Goal: Information Seeking & Learning: Learn about a topic

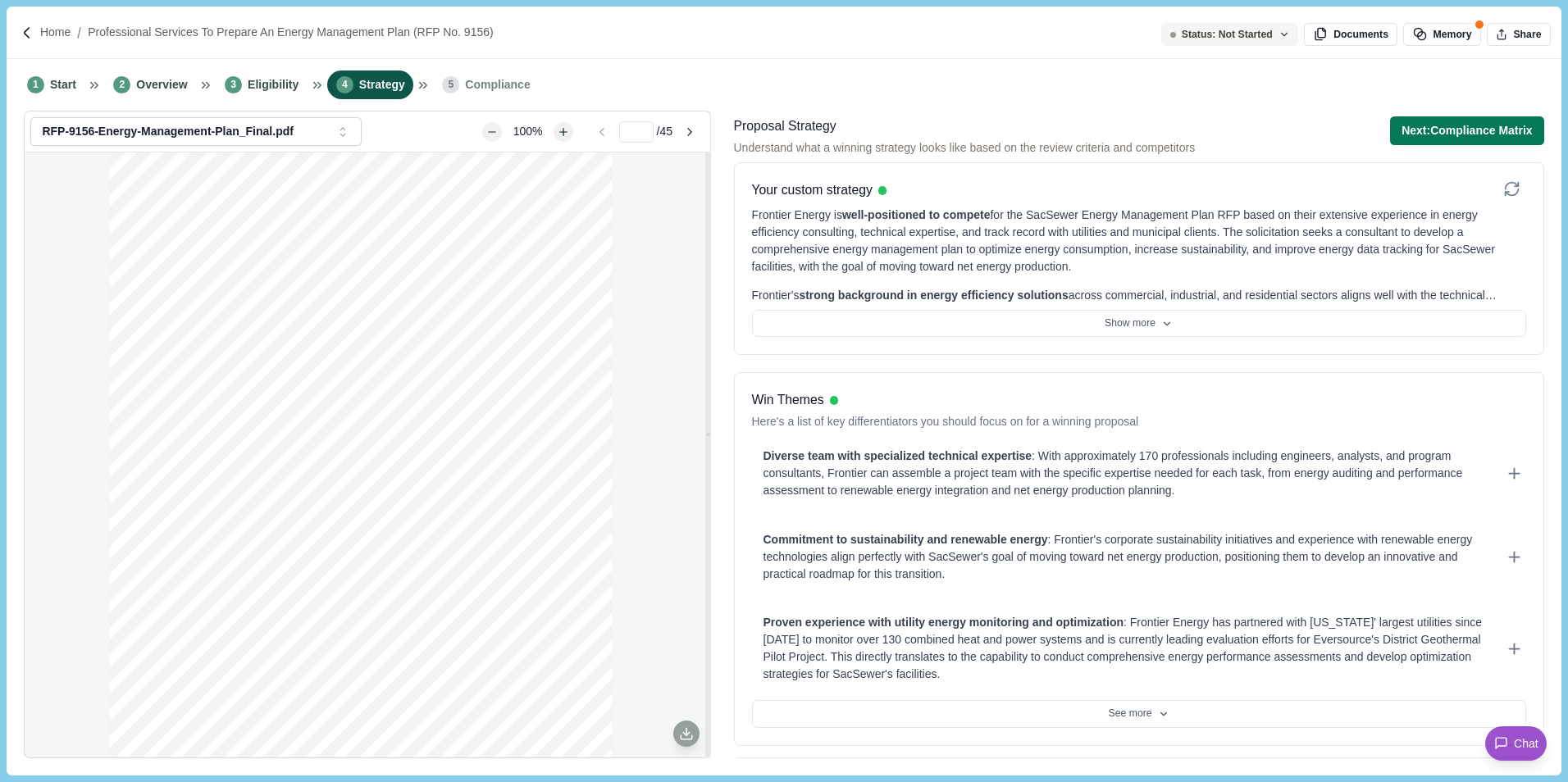
scroll to position [984, 0]
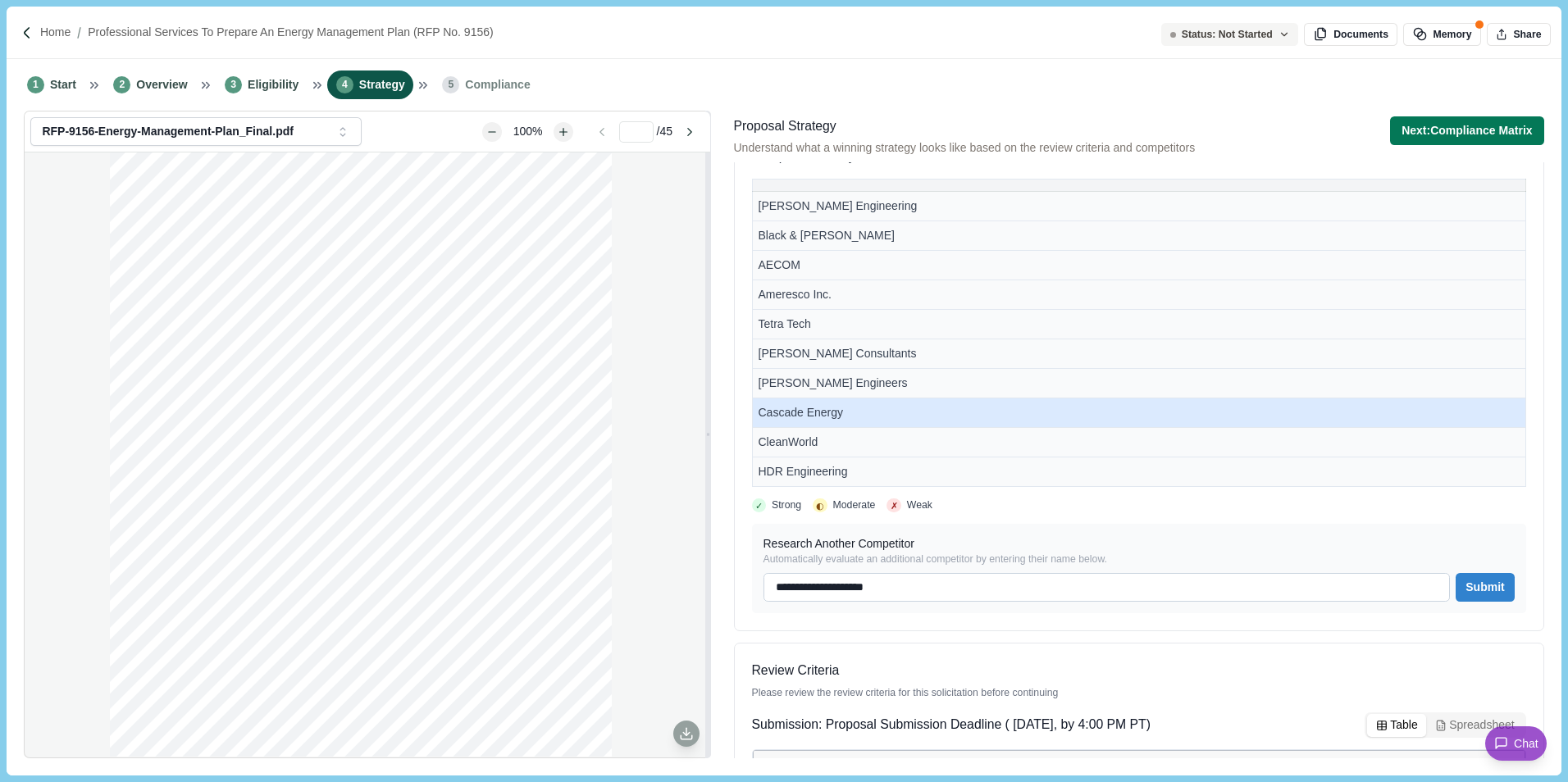
click at [869, 405] on td "Cascade Energy" at bounding box center [1138, 412] width 773 height 29
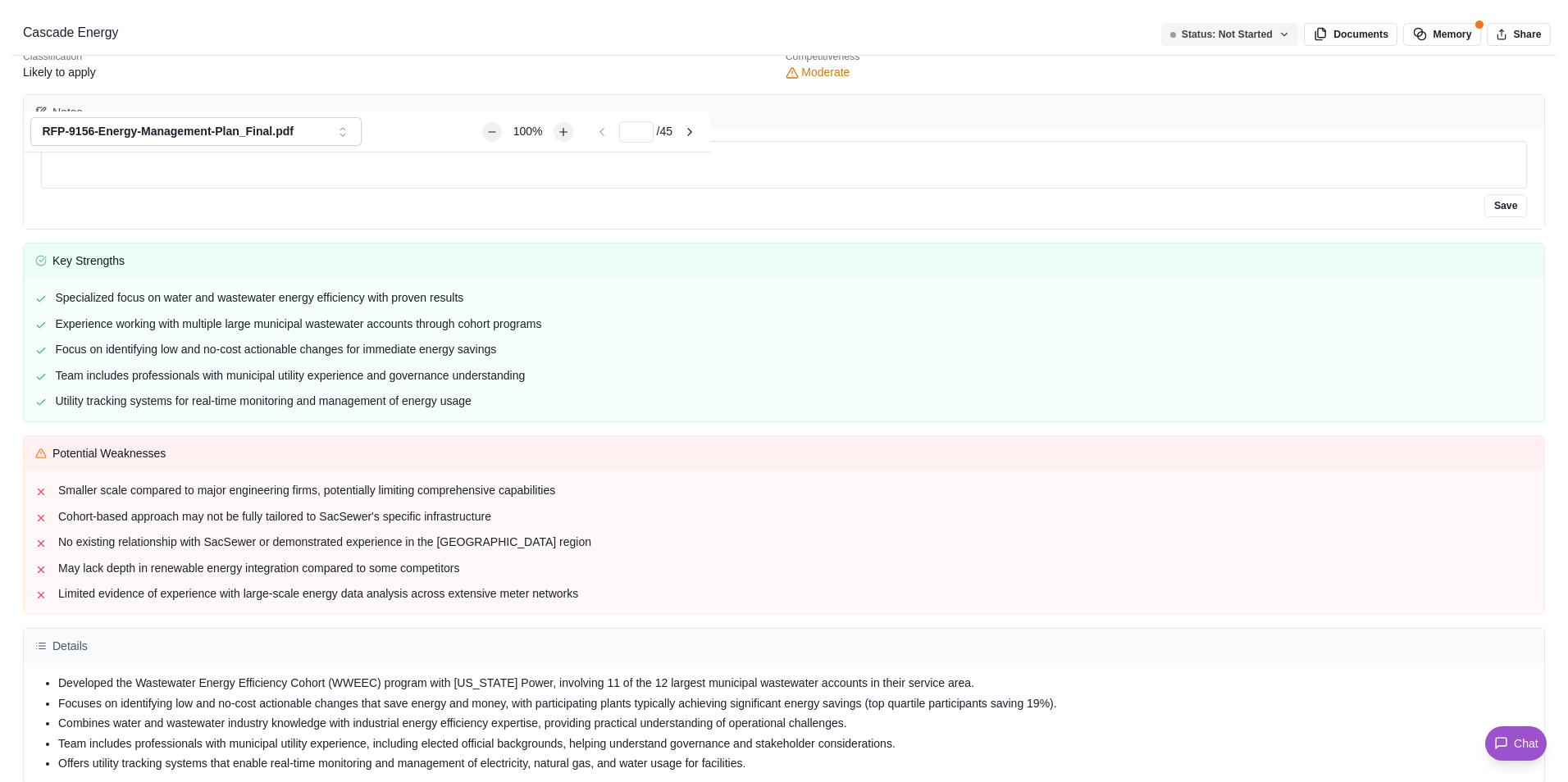
scroll to position [164, 0]
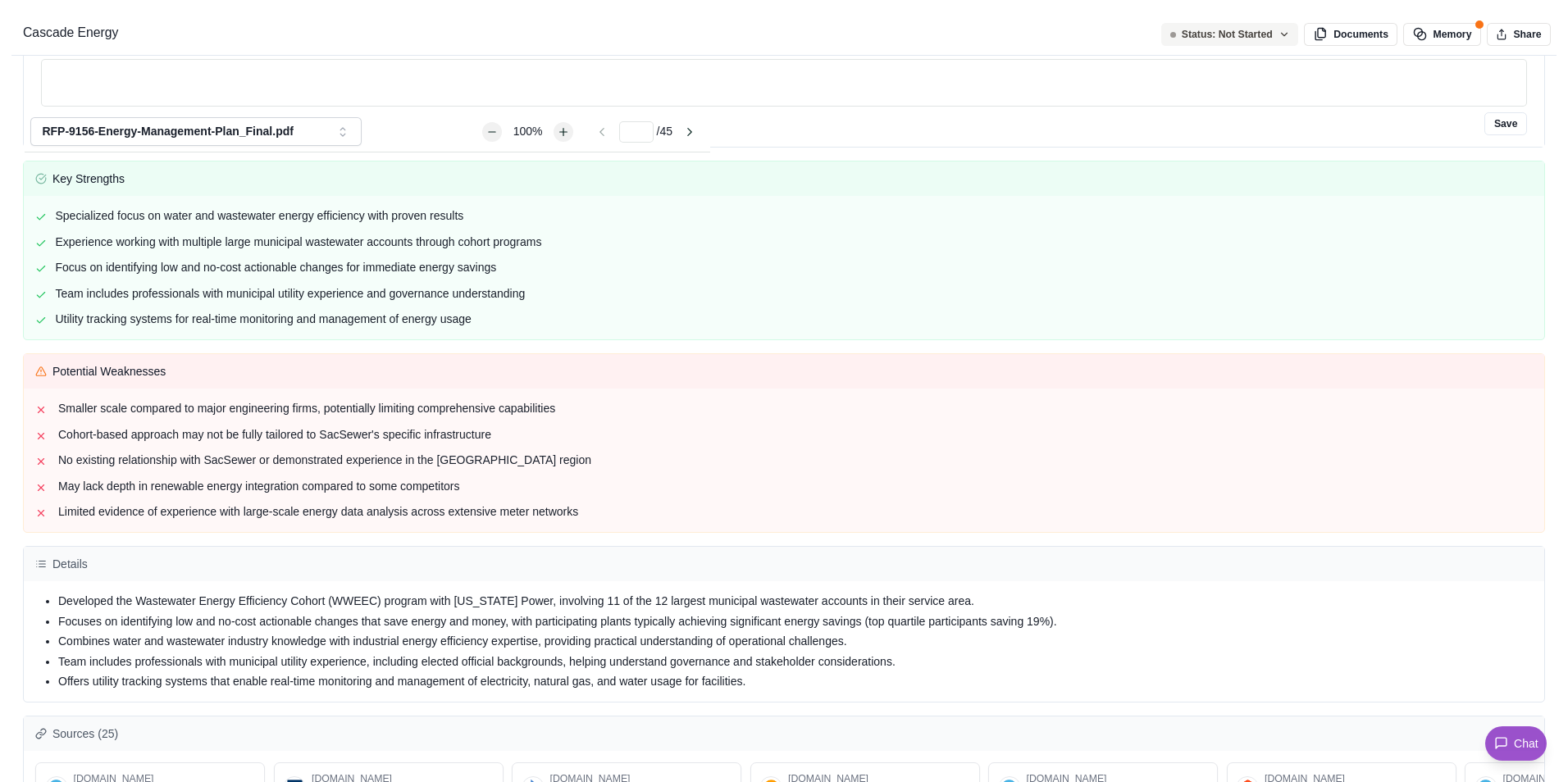
click at [800, 781] on div "Cascade Energy Overview There is no evidence that Cascade Energy has previously…" at bounding box center [784, 782] width 1568 height 0
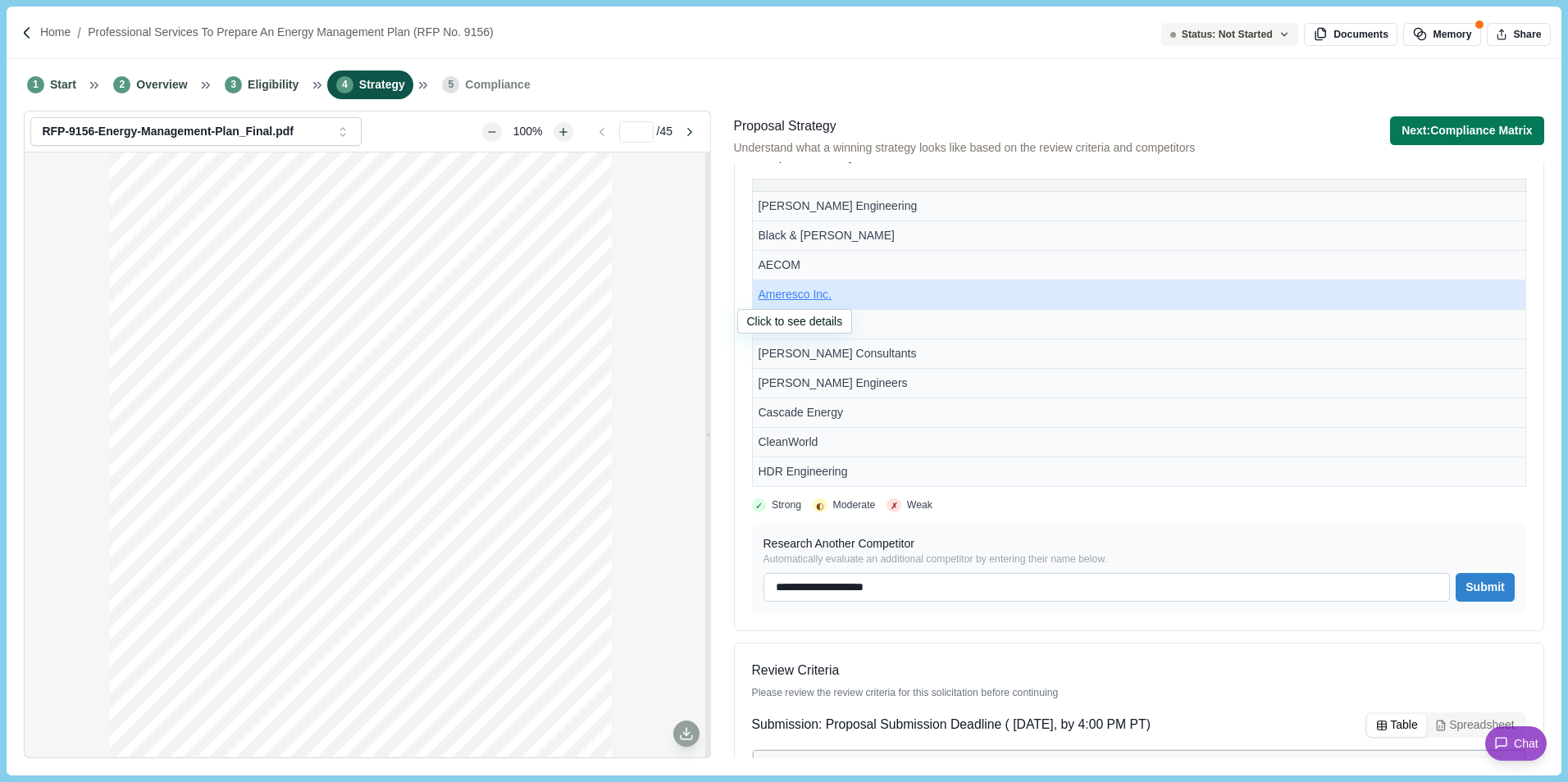
click at [825, 292] on span "Ameresco Inc." at bounding box center [795, 295] width 73 height 13
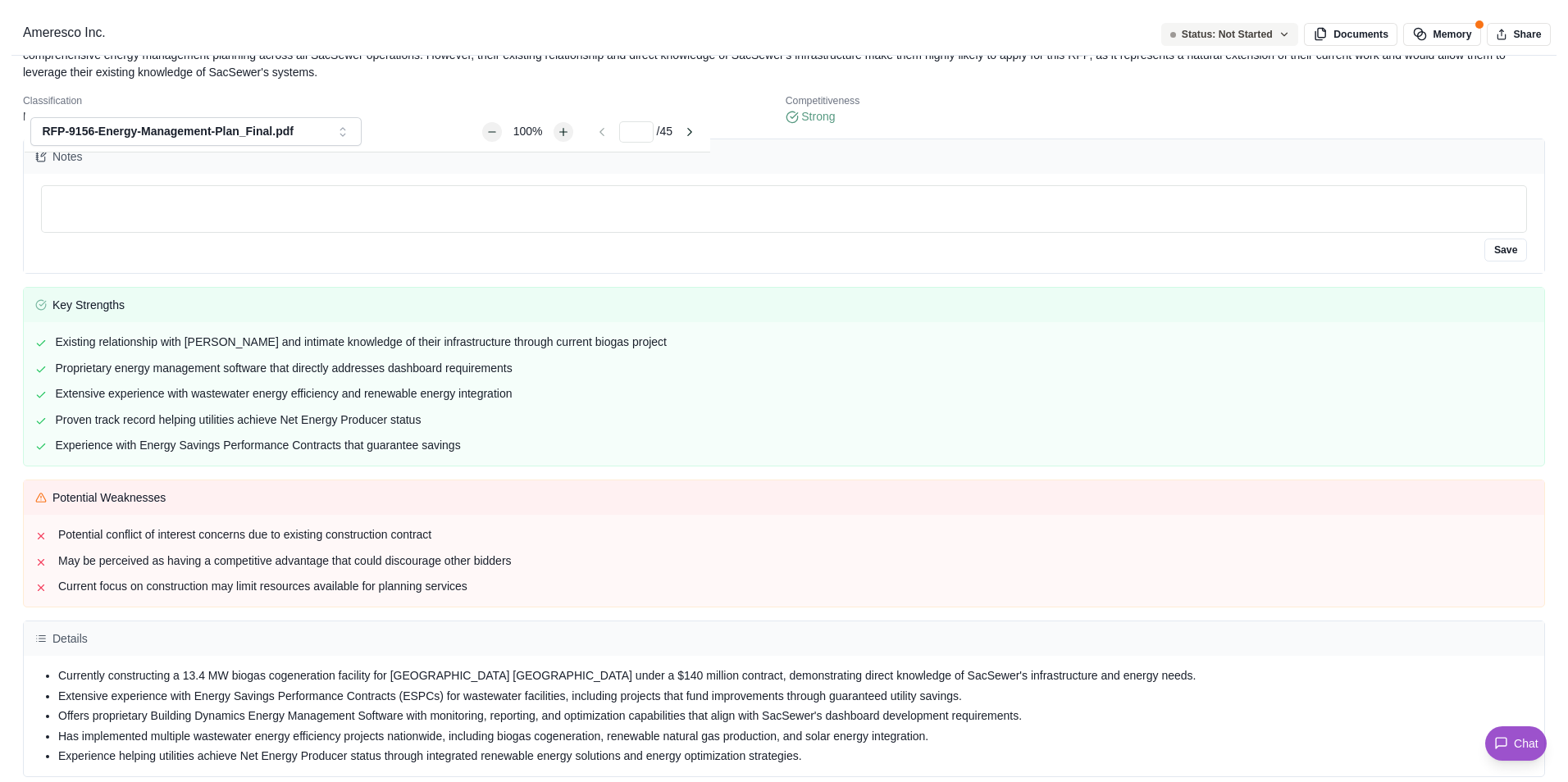
scroll to position [0, 0]
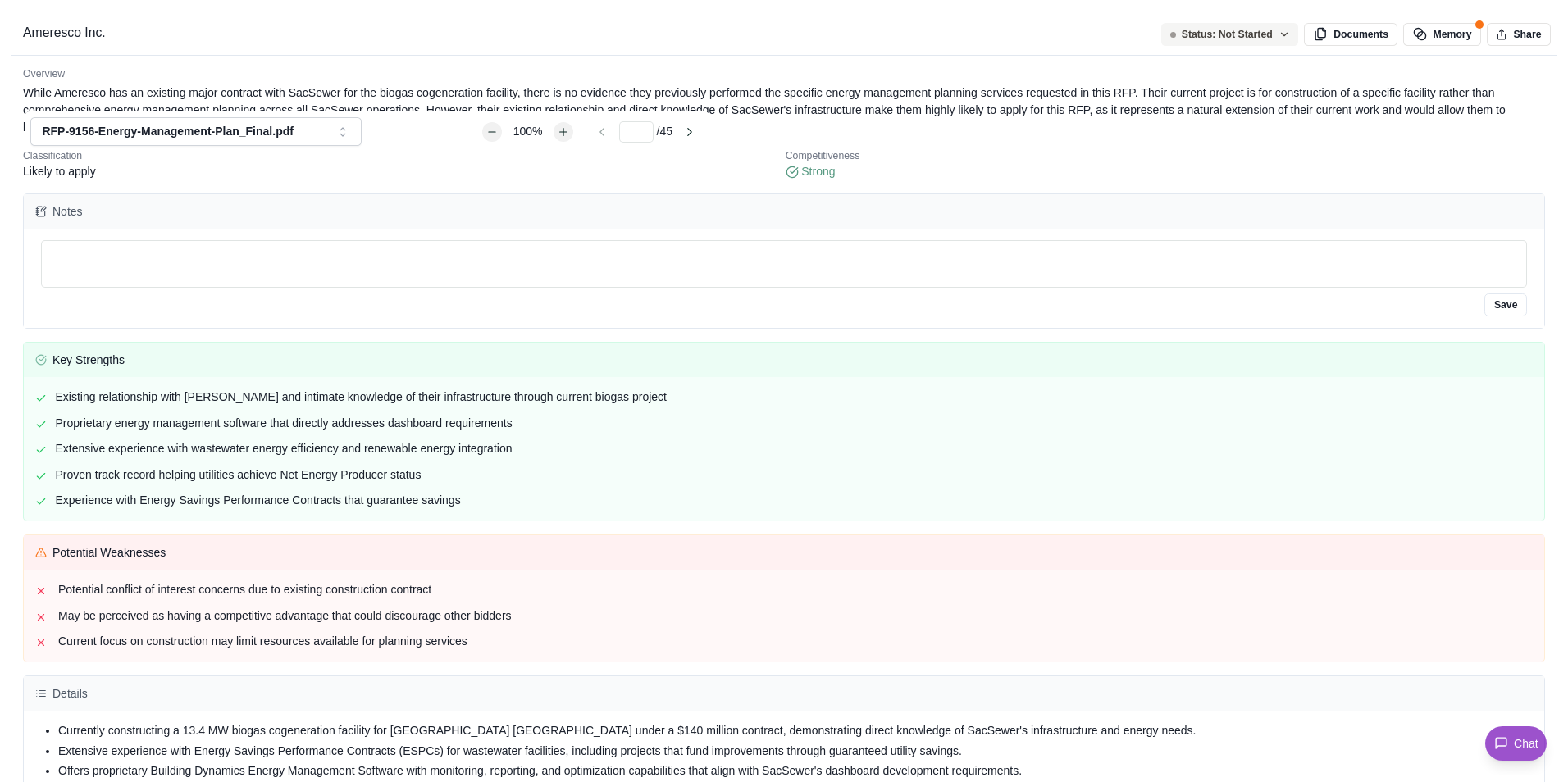
click at [799, 781] on div "Ameresco Inc. Overview While Ameresco has an existing major contract with SacSe…" at bounding box center [784, 782] width 1568 height 0
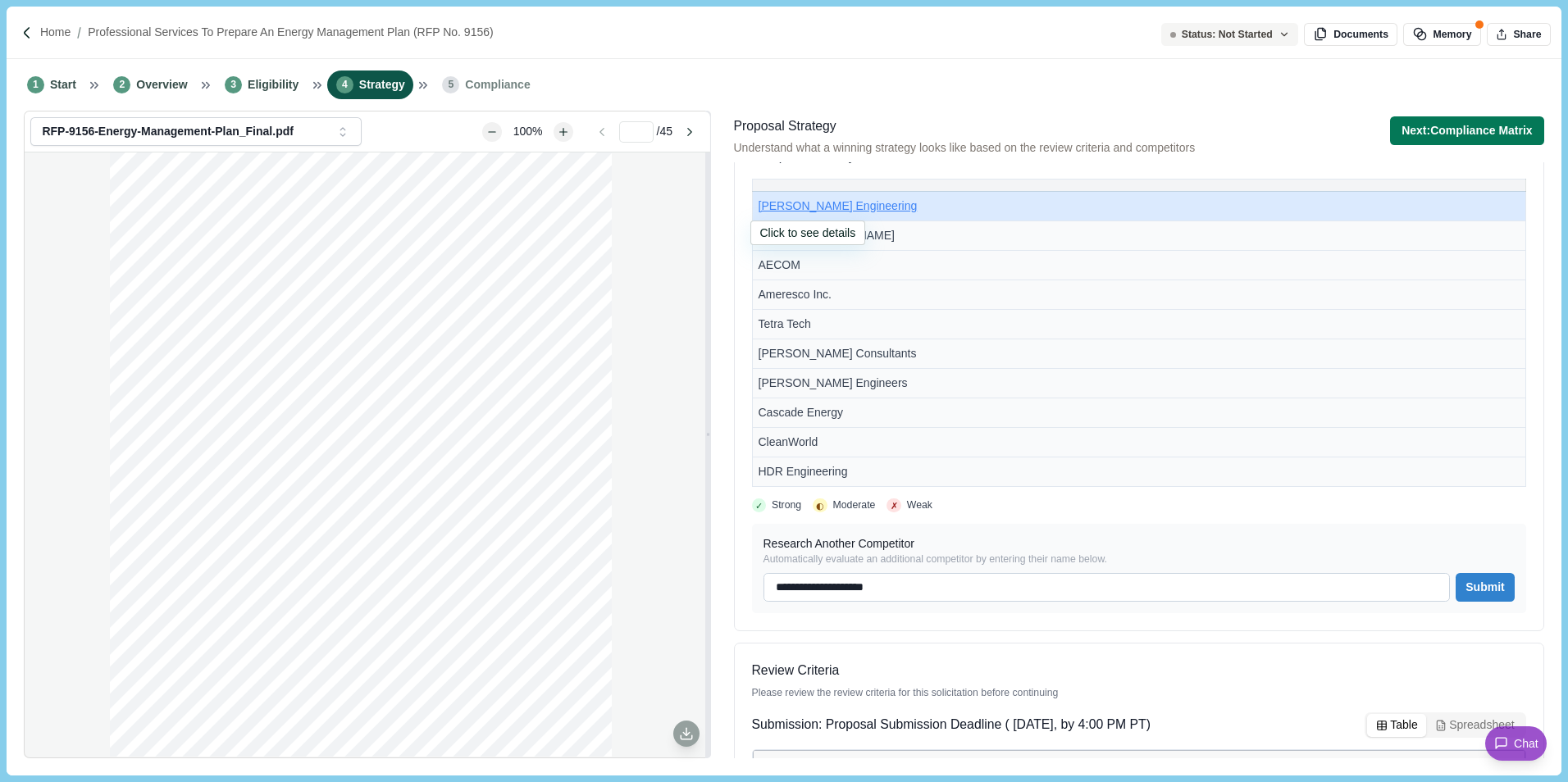
click at [821, 209] on span "[PERSON_NAME] Engineering" at bounding box center [838, 206] width 159 height 13
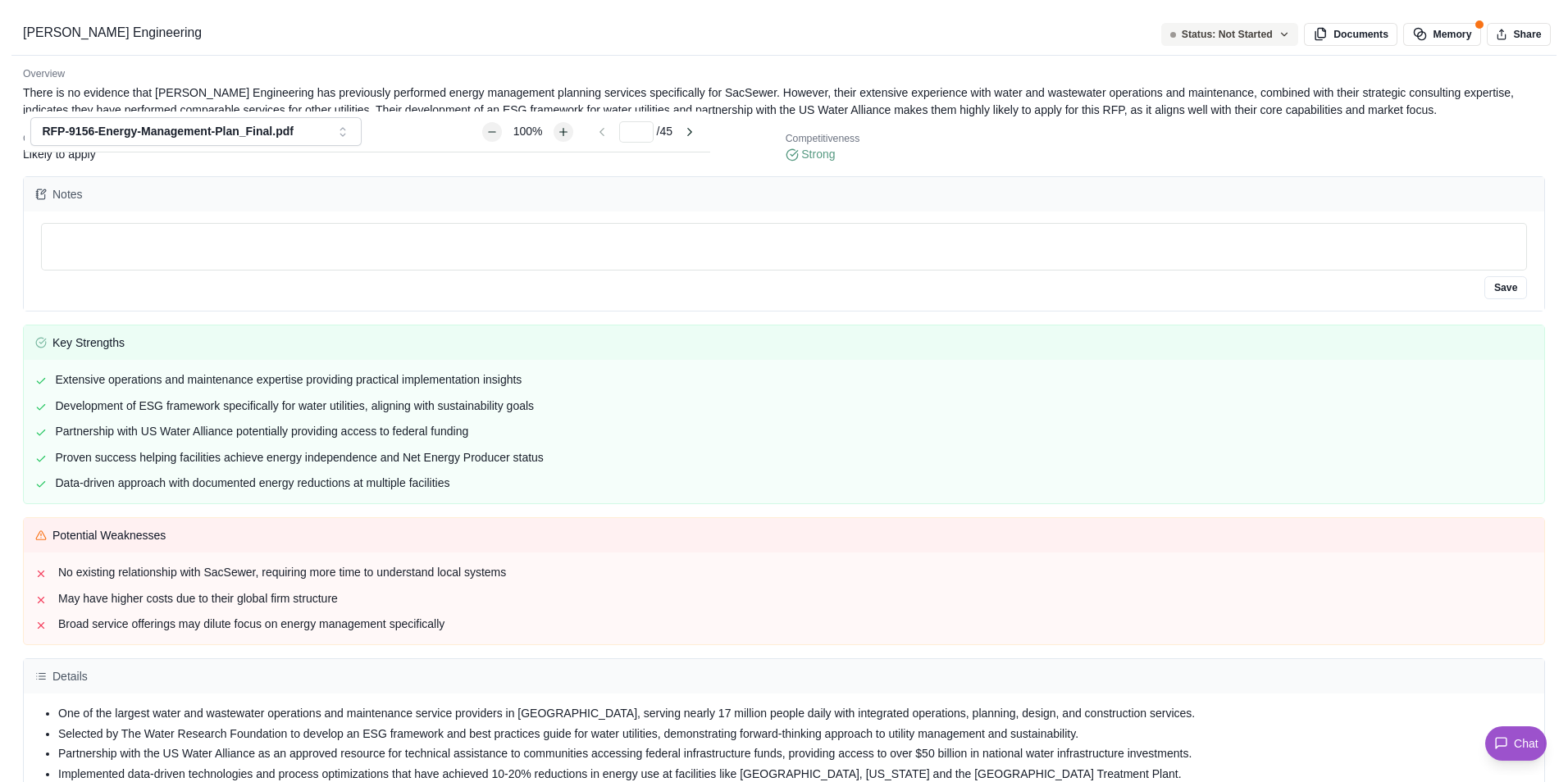
click at [807, 781] on div "[PERSON_NAME] Engineering Overview There is no evidence that [PERSON_NAME] Engi…" at bounding box center [784, 782] width 1568 height 0
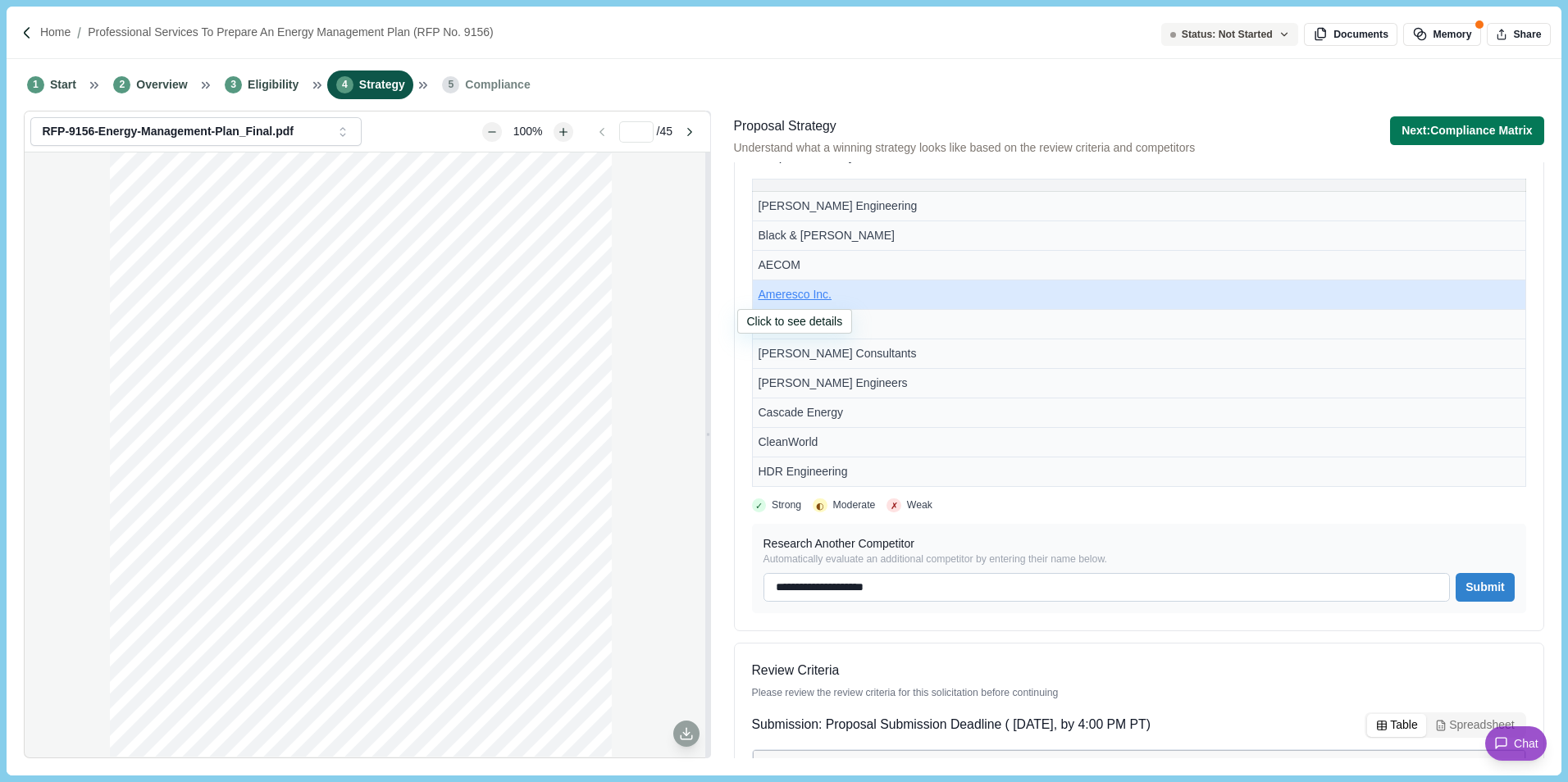
click at [791, 296] on span "Ameresco Inc." at bounding box center [795, 295] width 73 height 13
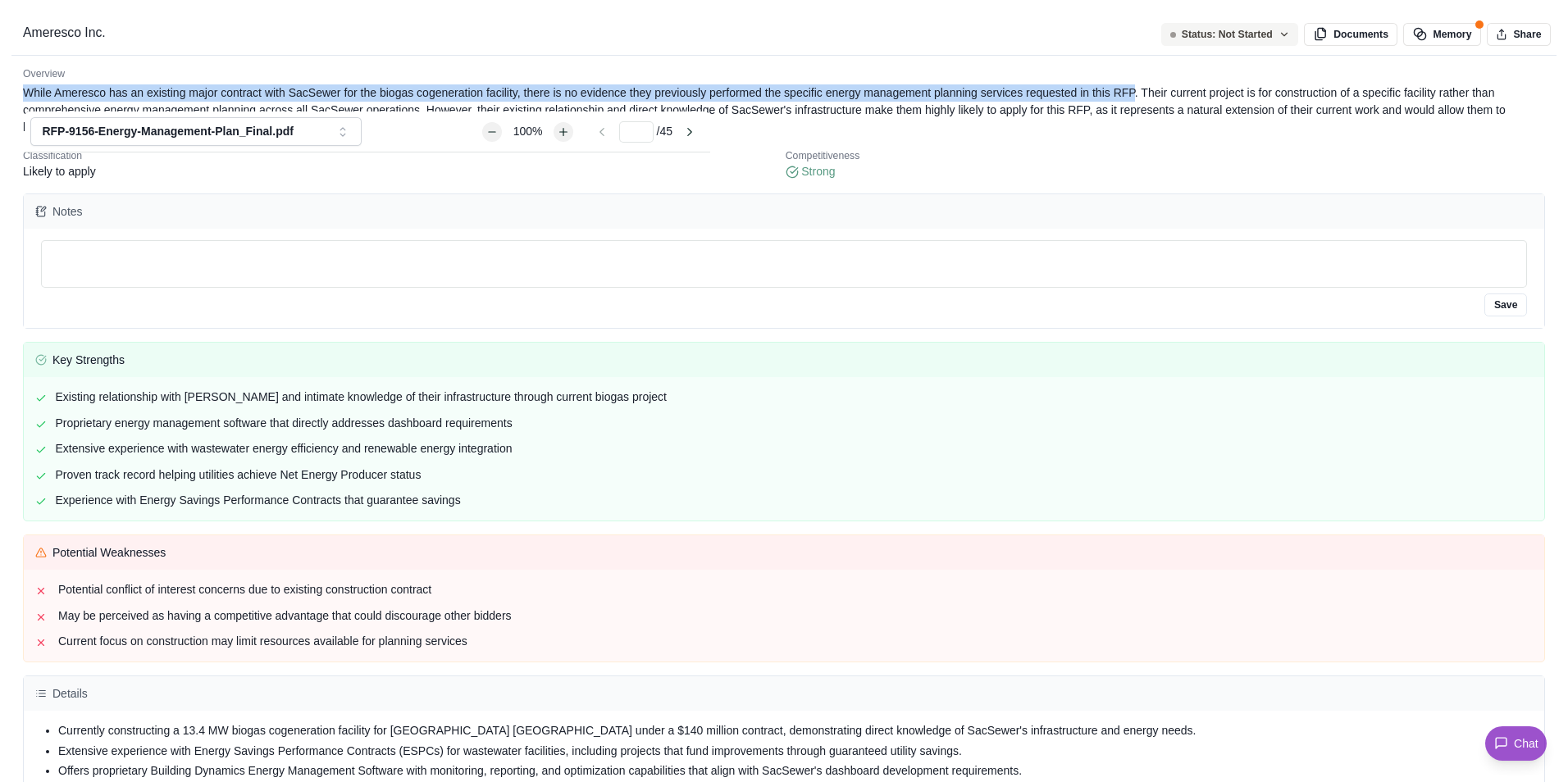
drag, startPoint x: 1112, startPoint y: 91, endPoint x: 1414, endPoint y: 132, distance: 304.8
click at [1414, 132] on p "While Ameresco has an existing major contract with SacSewer for the biogas coge…" at bounding box center [783, 111] width 1522 height 52
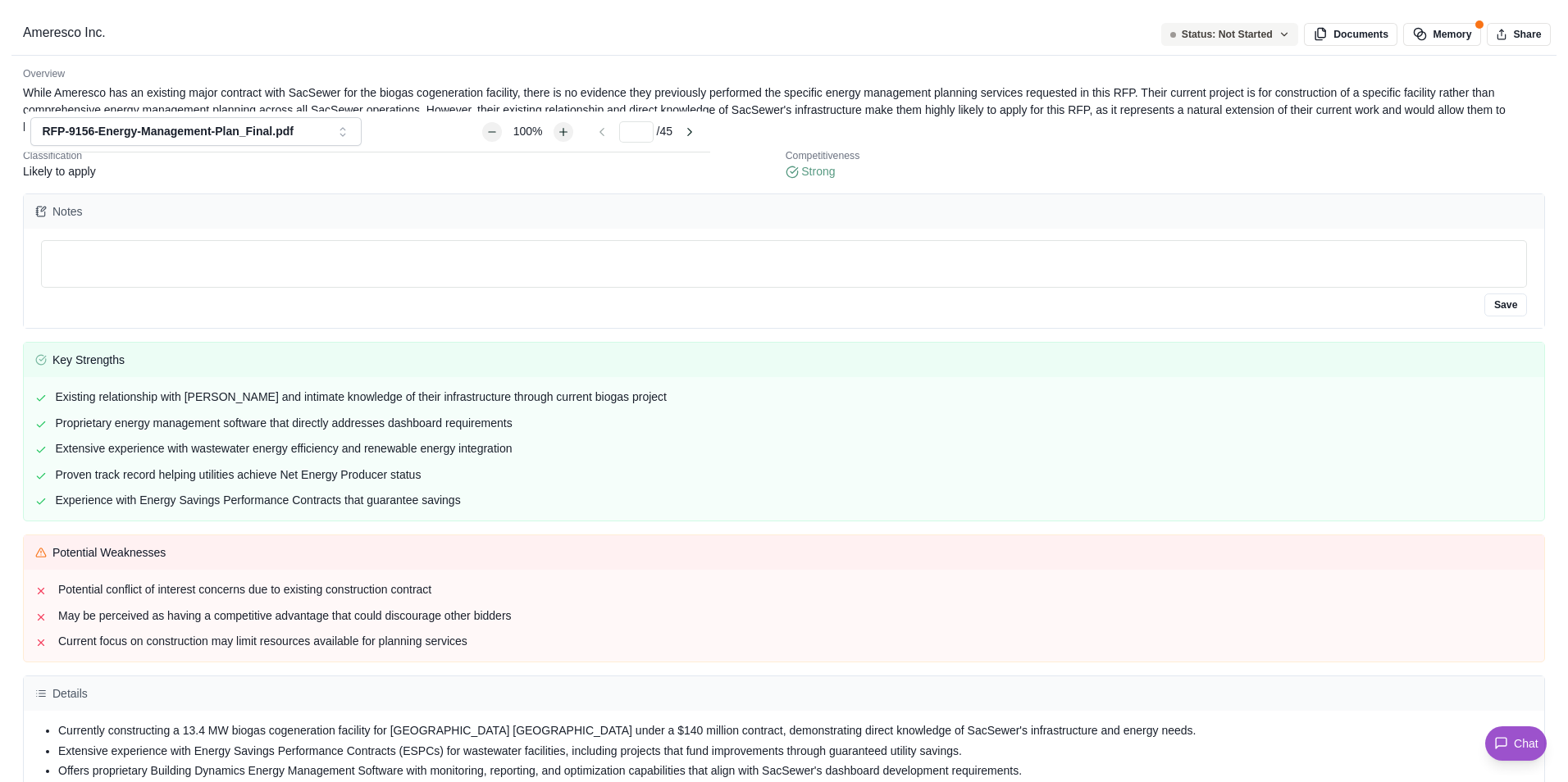
click at [1504, 164] on p "Competitiveness" at bounding box center [1165, 157] width 760 height 15
click at [774, 781] on div "Ameresco Inc. Overview While Ameresco has an existing major contract with SacSe…" at bounding box center [784, 782] width 1568 height 0
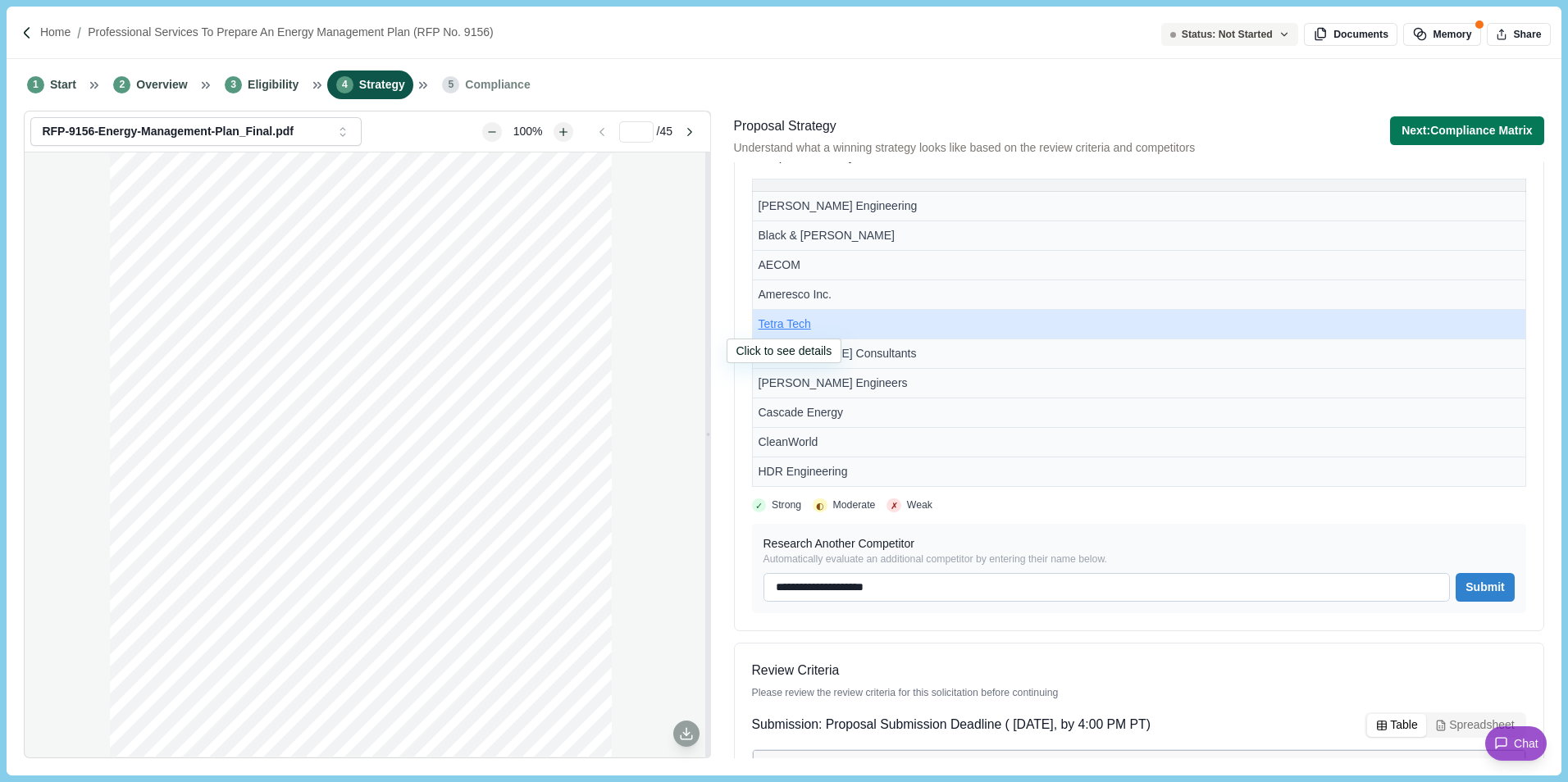
click at [781, 323] on span "Tetra Tech" at bounding box center [785, 324] width 53 height 13
